Goal: Register for event/course

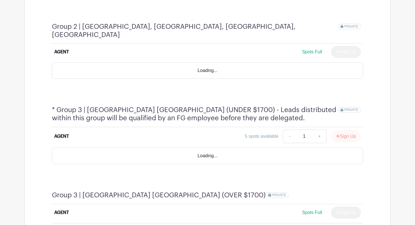
scroll to position [419, 0]
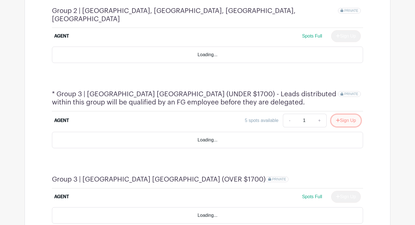
click at [339, 115] on button "Sign Up" at bounding box center [346, 121] width 30 height 12
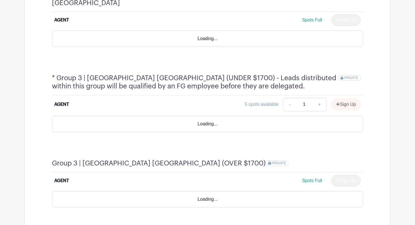
scroll to position [403, 0]
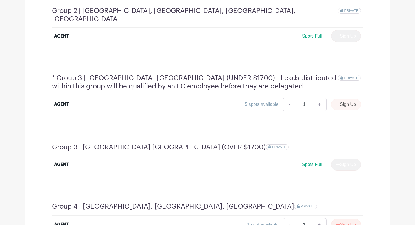
click at [346, 99] on div "Sign Up" at bounding box center [344, 105] width 34 height 12
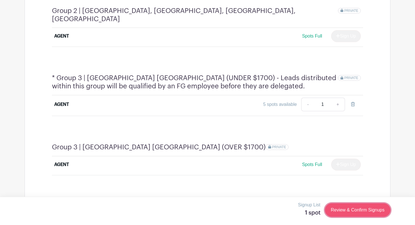
click at [350, 212] on link "Review & Confirm Signups" at bounding box center [358, 210] width 66 height 14
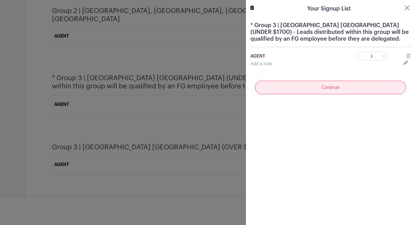
click at [329, 91] on input "Continue" at bounding box center [330, 88] width 151 height 14
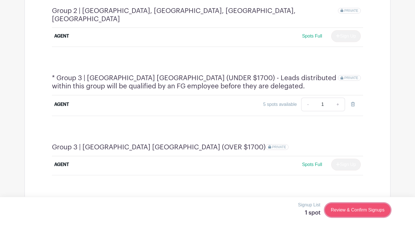
click at [350, 209] on link "Review & Confirm Signups" at bounding box center [358, 210] width 66 height 14
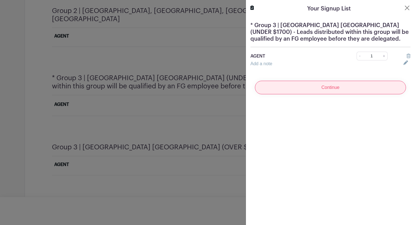
click at [321, 86] on input "Continue" at bounding box center [330, 88] width 151 height 14
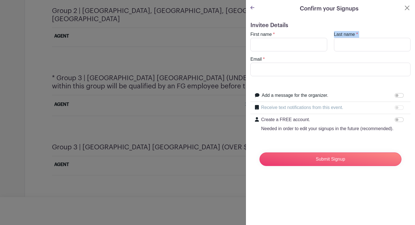
click at [277, 51] on turbo-frame "First name * Last name * Email *" at bounding box center [331, 53] width 160 height 45
click at [277, 51] on input "First name" at bounding box center [289, 45] width 77 height 14
type input "[PERSON_NAME]"
type input "[PERSON_NAME][EMAIL_ADDRESS][PERSON_NAME][DOMAIN_NAME]"
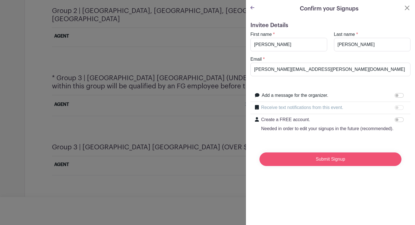
click at [325, 159] on input "Submit Signup" at bounding box center [331, 160] width 142 height 14
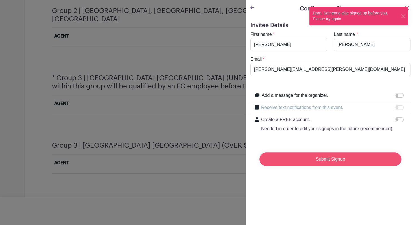
click at [325, 159] on input "Submit Signup" at bounding box center [331, 160] width 142 height 14
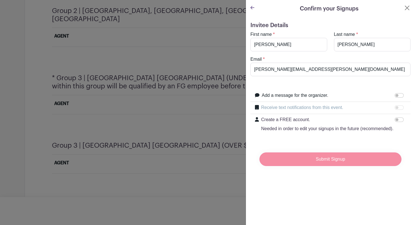
click at [325, 159] on div "Submit Signup" at bounding box center [330, 159] width 151 height 23
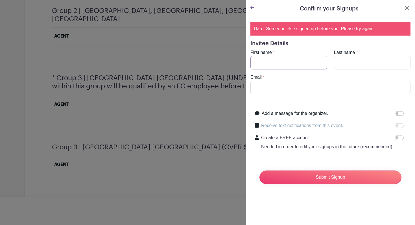
click at [273, 64] on input "First name" at bounding box center [289, 63] width 77 height 14
type input "[PERSON_NAME]"
type input "[PERSON_NAME][EMAIL_ADDRESS][PERSON_NAME][DOMAIN_NAME]"
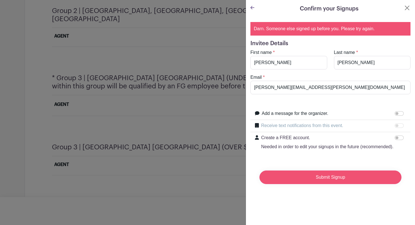
click at [314, 181] on input "Submit Signup" at bounding box center [331, 178] width 142 height 14
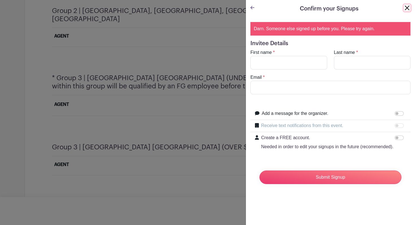
click at [405, 6] on button "Close" at bounding box center [407, 8] width 7 height 7
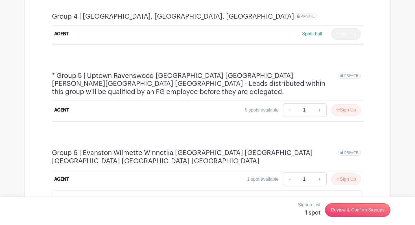
scroll to position [619, 0]
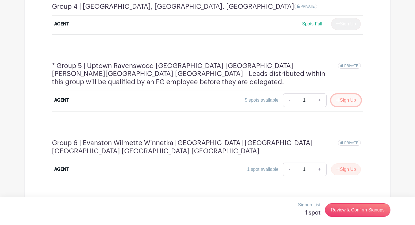
click at [342, 94] on button "Sign Up" at bounding box center [346, 100] width 30 height 12
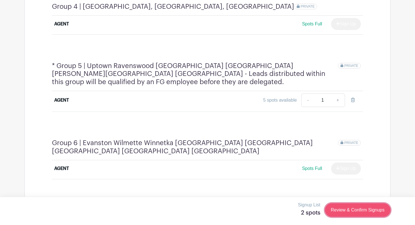
click at [354, 212] on link "Review & Confirm Signups" at bounding box center [358, 210] width 66 height 14
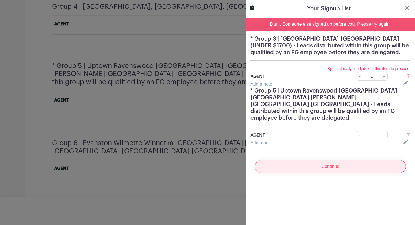
click at [328, 160] on input "Continue" at bounding box center [330, 167] width 151 height 14
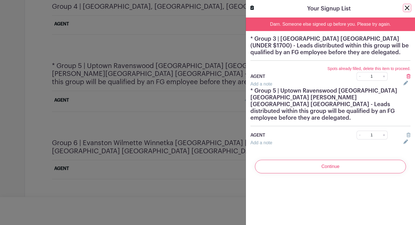
click at [408, 8] on button "Close" at bounding box center [407, 8] width 7 height 7
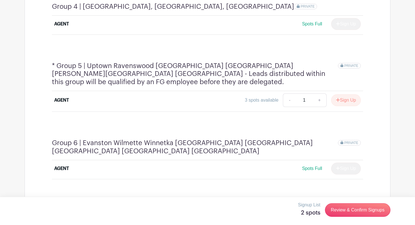
click at [342, 94] on button "Sign Up" at bounding box center [346, 100] width 30 height 12
click at [349, 207] on link "Review & Confirm Signups" at bounding box center [358, 210] width 66 height 14
click at [352, 207] on link "Review & Confirm Signups" at bounding box center [358, 210] width 66 height 14
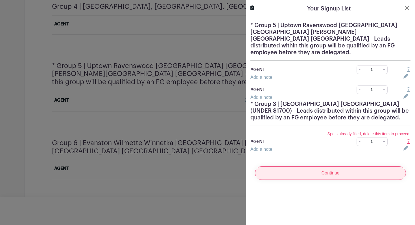
click at [329, 166] on input "Continue" at bounding box center [330, 173] width 151 height 14
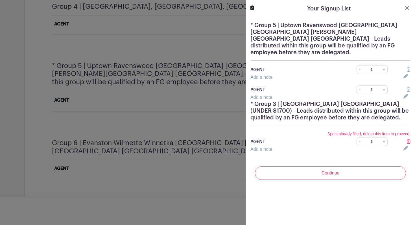
click at [409, 139] on icon at bounding box center [409, 141] width 4 height 5
click at [408, 87] on icon at bounding box center [409, 89] width 4 height 5
click at [407, 8] on button "Close" at bounding box center [407, 8] width 7 height 7
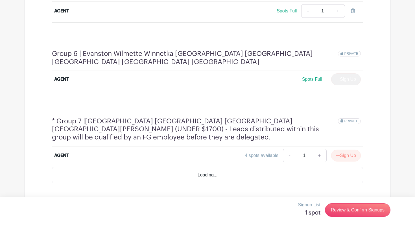
scroll to position [712, 0]
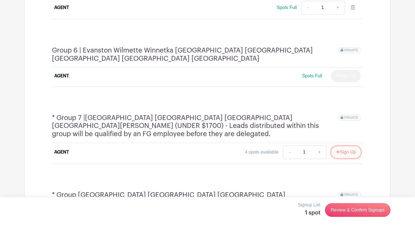
click at [344, 146] on button "Sign Up" at bounding box center [346, 152] width 30 height 12
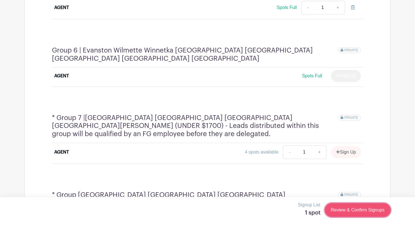
click at [349, 208] on link "Review & Confirm Signups" at bounding box center [358, 210] width 66 height 14
click at [345, 209] on link "Review & Confirm Signups" at bounding box center [358, 210] width 66 height 14
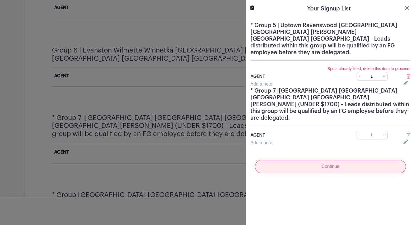
click at [331, 160] on input "Continue" at bounding box center [330, 167] width 151 height 14
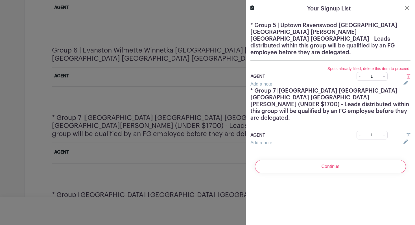
click at [408, 74] on icon at bounding box center [409, 76] width 4 height 5
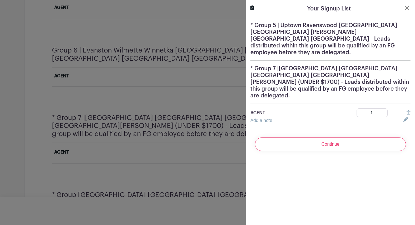
click at [408, 70] on h5 "* Group 7 |[GEOGRAPHIC_DATA] [GEOGRAPHIC_DATA] [GEOGRAPHIC_DATA] [GEOGRAPHIC_DA…" at bounding box center [331, 82] width 160 height 34
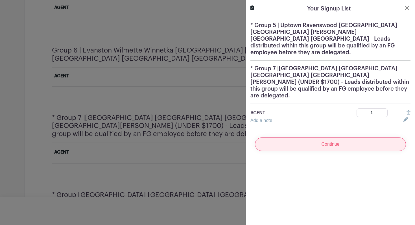
click at [347, 138] on input "Continue" at bounding box center [330, 145] width 151 height 14
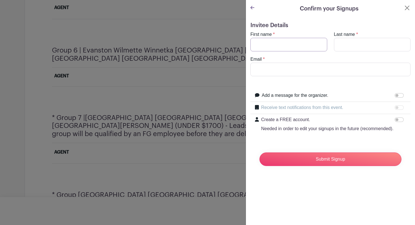
click at [273, 44] on input "First name" at bounding box center [289, 45] width 77 height 14
type input "Adam"
type input "Antonucci"
type input "Adam.Antonucci@FultonGrace.com"
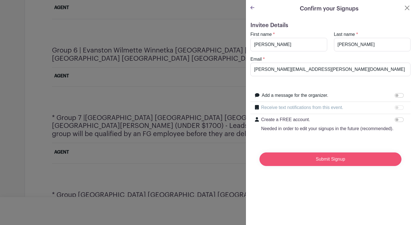
click at [311, 160] on input "Submit Signup" at bounding box center [331, 160] width 142 height 14
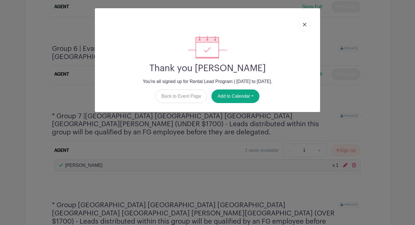
click at [306, 23] on img at bounding box center [304, 24] width 3 height 3
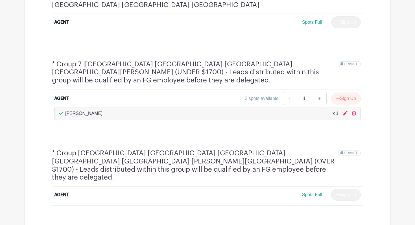
scroll to position [746, 0]
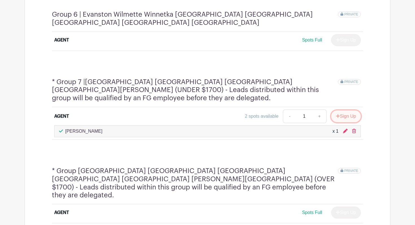
click at [345, 110] on button "Sign Up" at bounding box center [346, 116] width 30 height 12
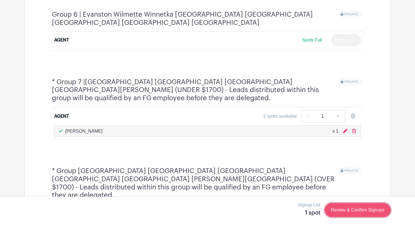
click at [350, 211] on link "Review & Confirm Signups" at bounding box center [358, 210] width 66 height 14
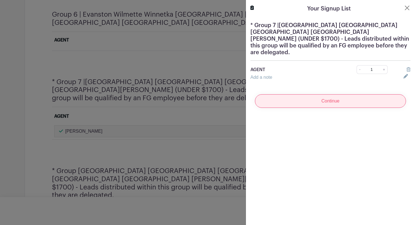
click at [331, 94] on input "Continue" at bounding box center [330, 101] width 151 height 14
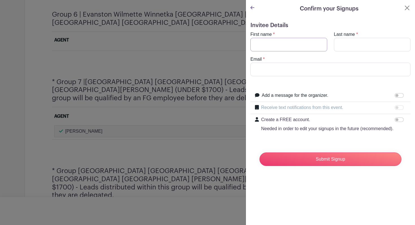
click at [271, 47] on input "First name" at bounding box center [289, 45] width 77 height 14
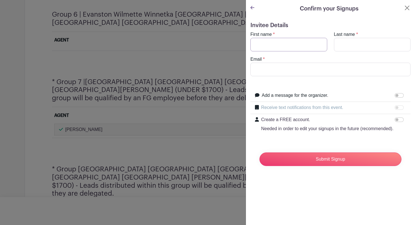
type input "David"
type input "Grisamore"
type input "David@GrisamoreLaw.com"
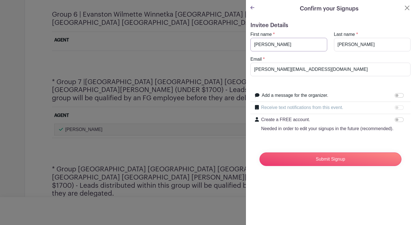
click at [281, 49] on input "David" at bounding box center [289, 45] width 77 height 14
click at [279, 49] on input "Adam" at bounding box center [289, 45] width 77 height 14
type input "David"
click at [339, 69] on input "David@GrisamoreLaw.com" at bounding box center [331, 70] width 160 height 14
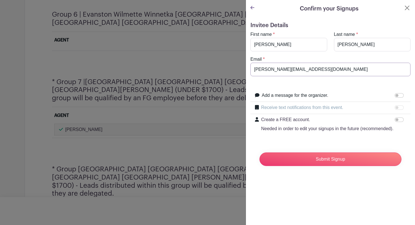
click at [339, 69] on input "David@GrisamoreLaw.com" at bounding box center [331, 70] width 160 height 14
click at [288, 39] on input "David" at bounding box center [289, 45] width 77 height 14
type input "Adam"
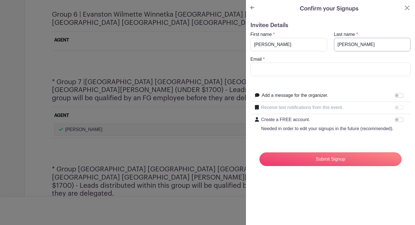
click at [355, 48] on input "Grisamore" at bounding box center [372, 45] width 77 height 14
type input "Antonucci"
click at [293, 68] on input "Email" at bounding box center [331, 70] width 160 height 14
type input "Adam.Antonucci@FultonGrace.com"
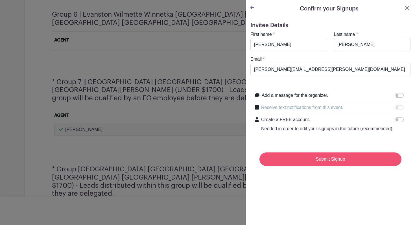
click at [318, 163] on input "Submit Signup" at bounding box center [331, 160] width 142 height 14
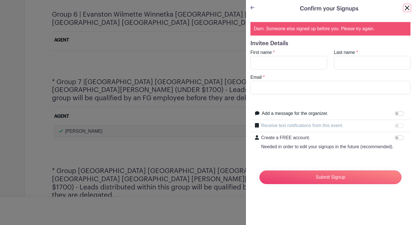
click at [406, 7] on button "Close" at bounding box center [407, 8] width 7 height 7
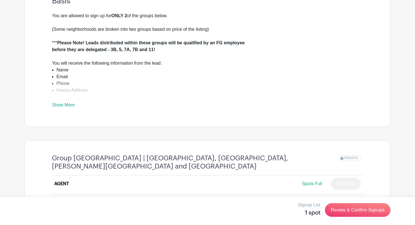
scroll to position [0, 0]
